Goal: Task Accomplishment & Management: Manage account settings

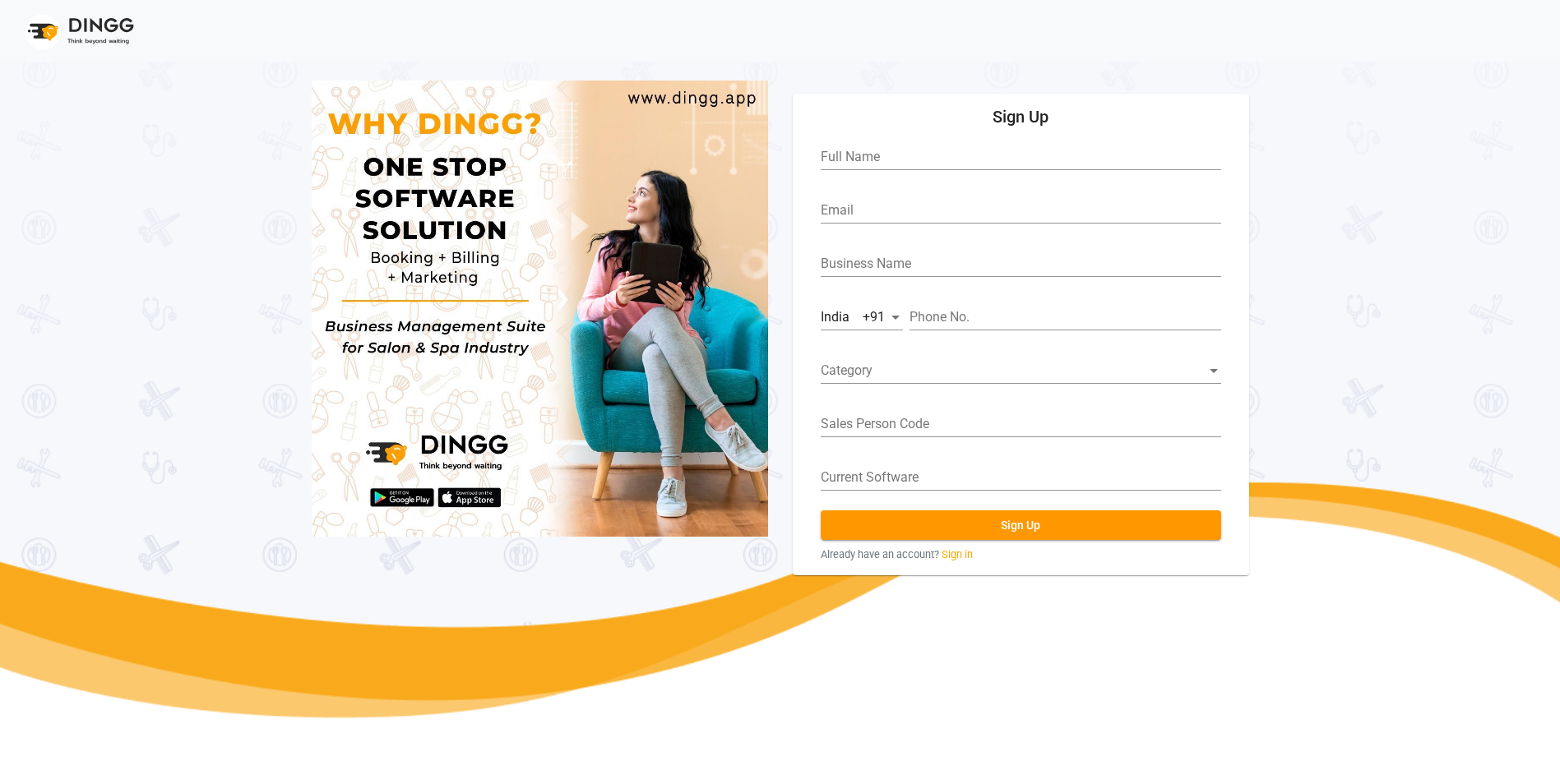
click at [966, 562] on link "Sign in" at bounding box center [957, 554] width 31 height 15
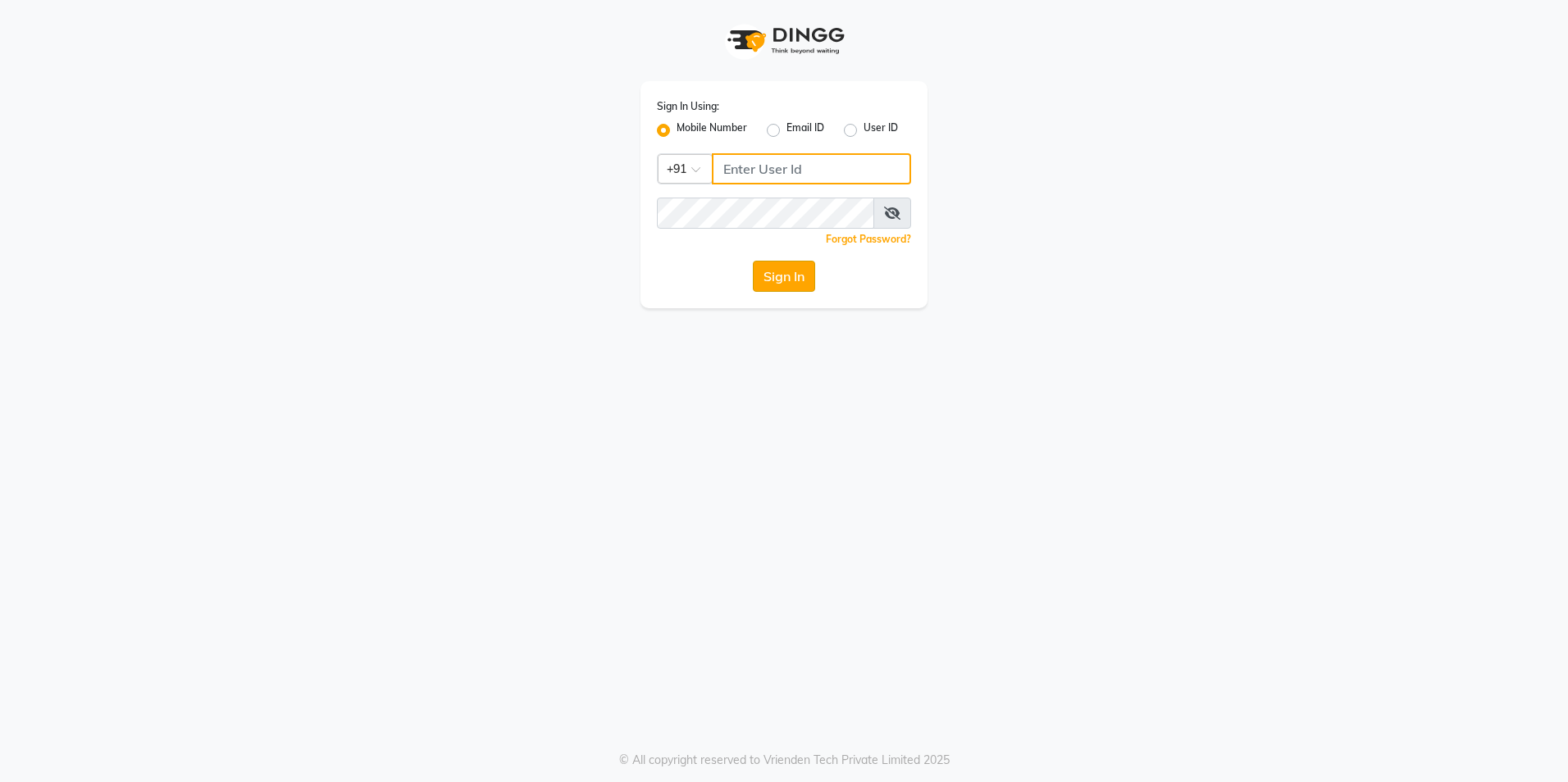
type input "8999680928"
click at [774, 281] on button "Sign In" at bounding box center [784, 276] width 63 height 31
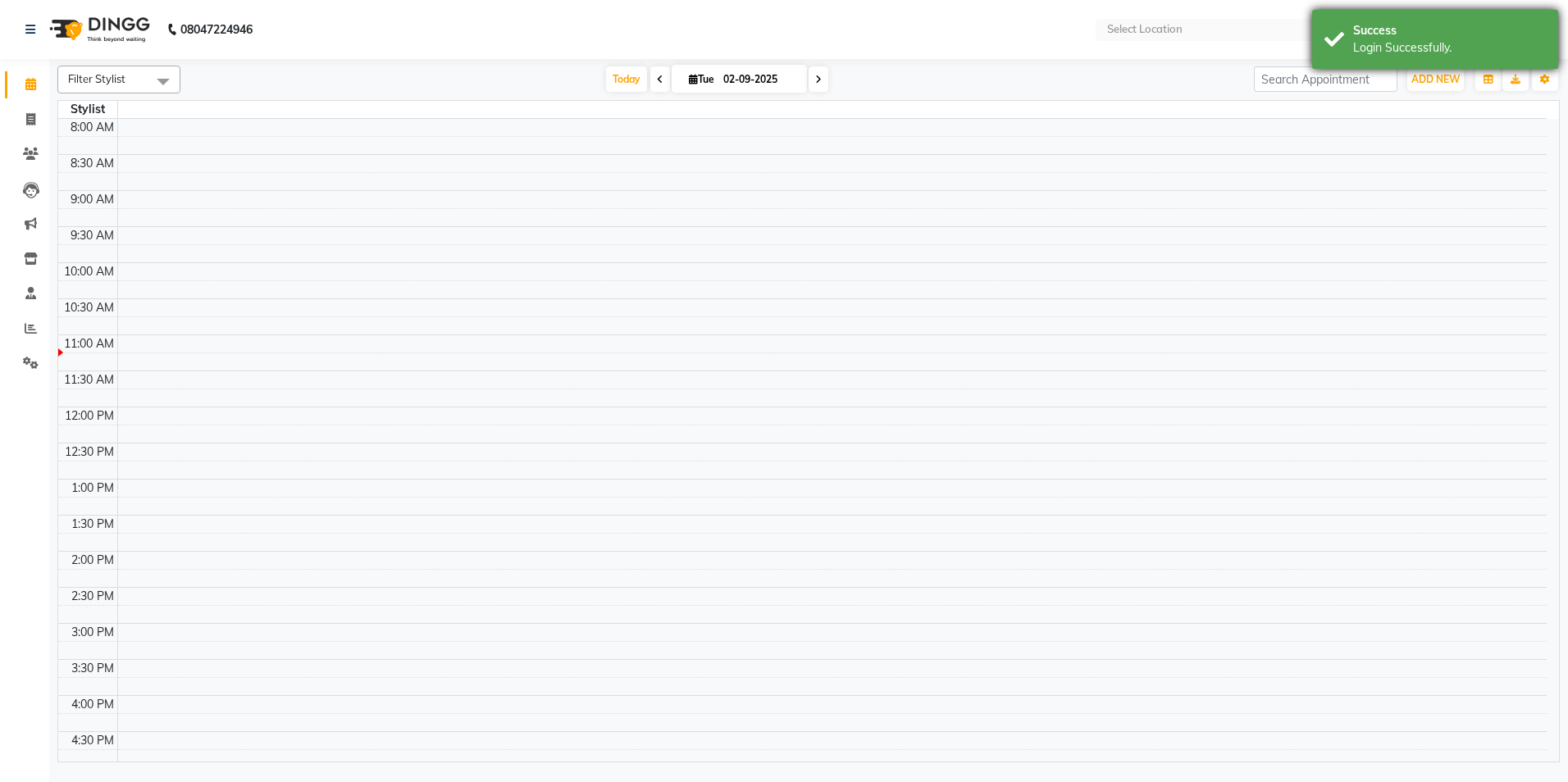
click at [1350, 43] on div "Success Login Successfully." at bounding box center [1435, 39] width 246 height 59
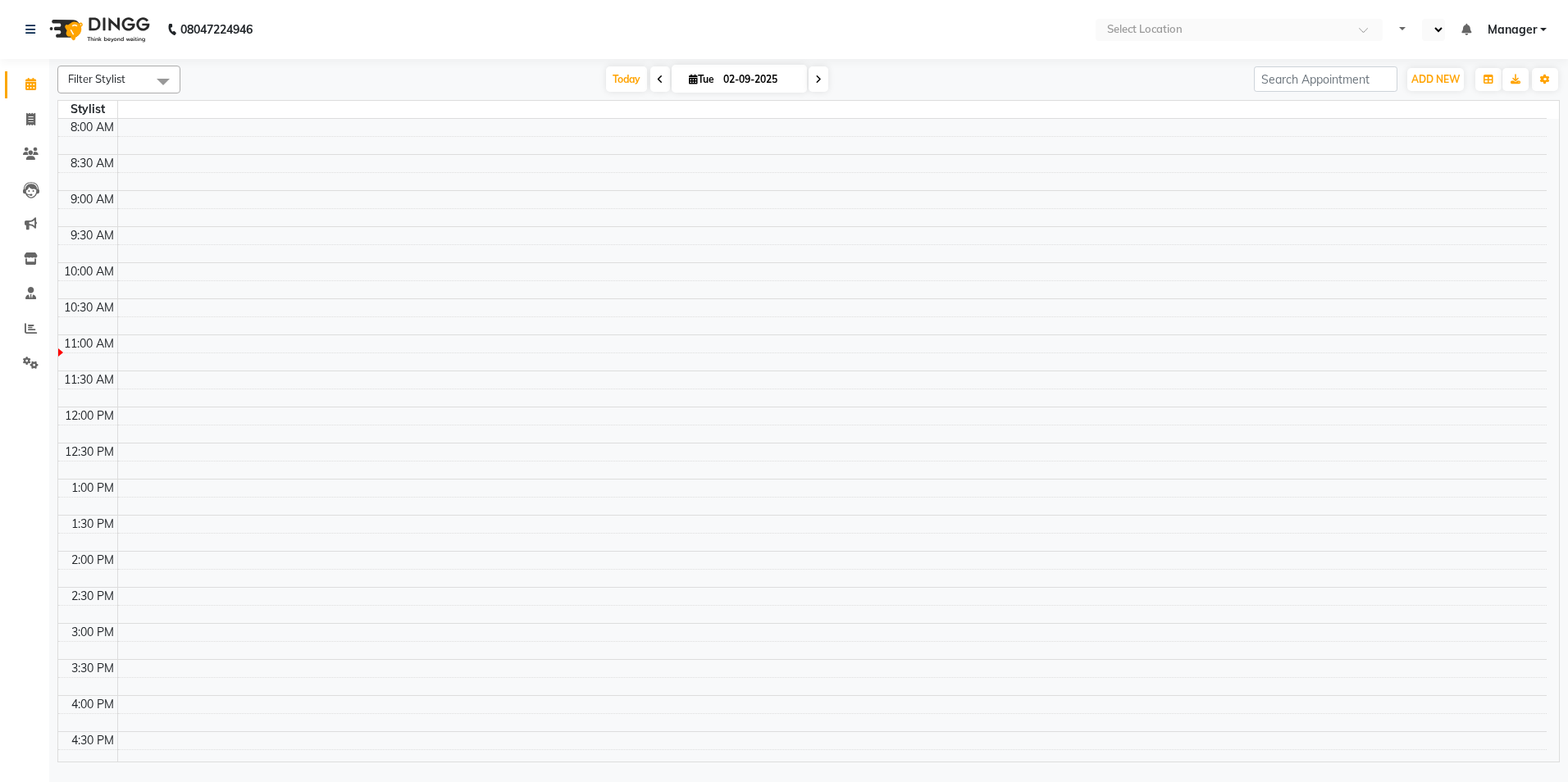
select select "en"
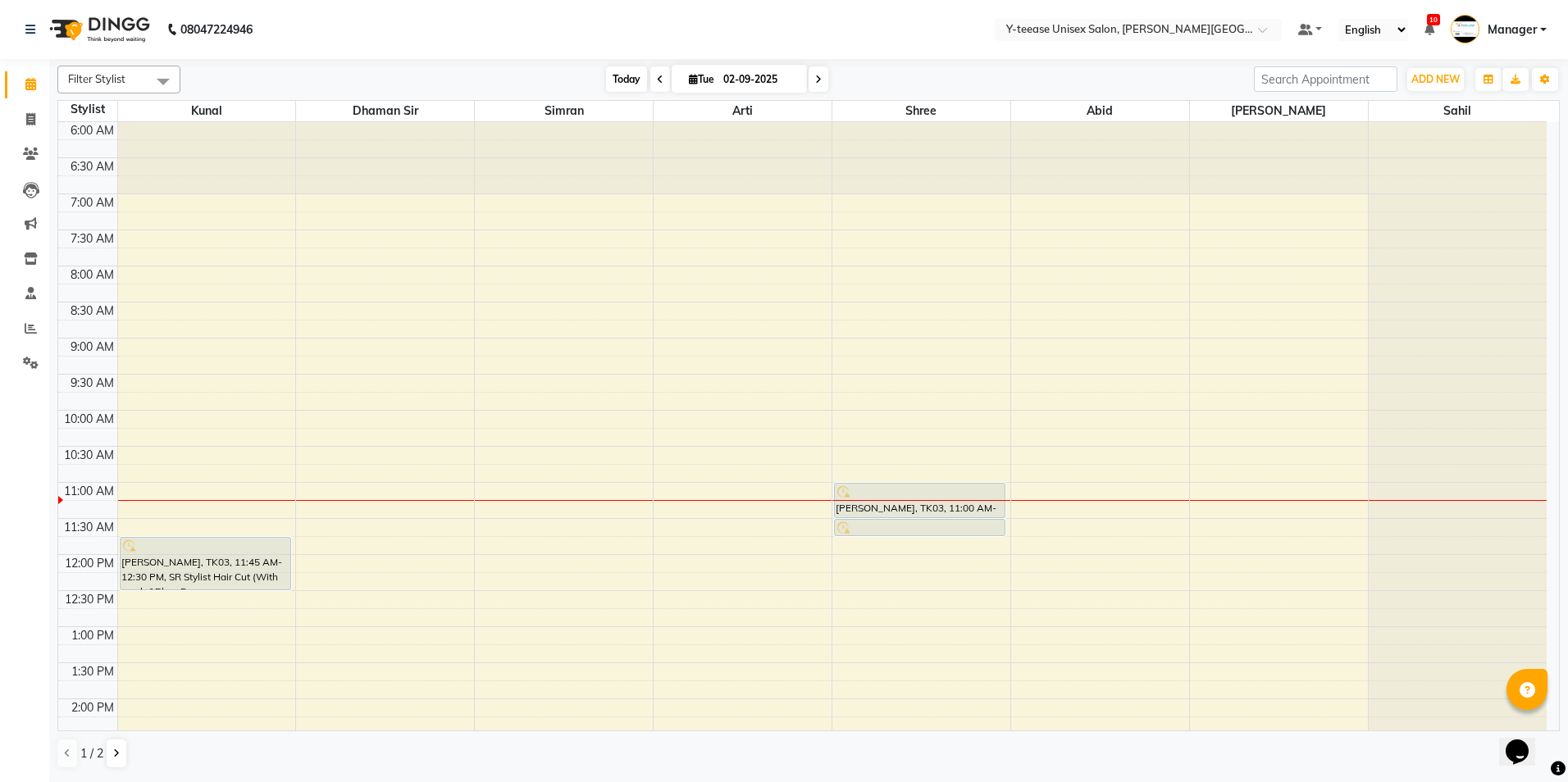
click at [630, 79] on span "Today" at bounding box center [626, 79] width 41 height 25
